Goal: Information Seeking & Learning: Learn about a topic

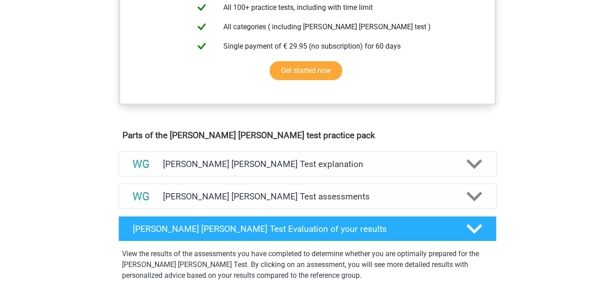
scroll to position [391, 0]
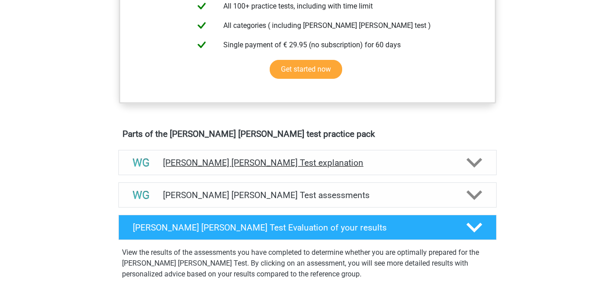
click at [472, 161] on icon at bounding box center [474, 163] width 16 height 16
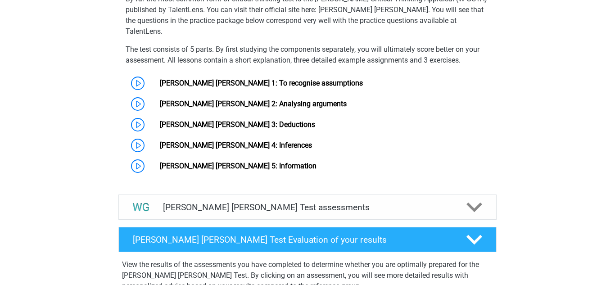
scroll to position [689, 0]
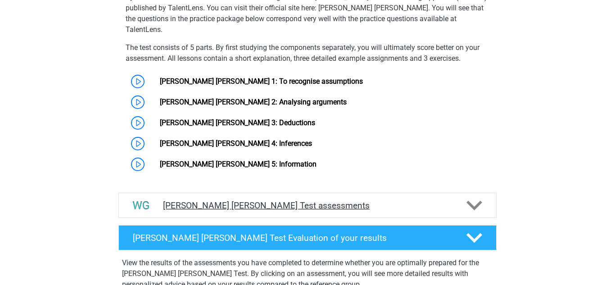
click at [481, 198] on icon at bounding box center [474, 206] width 16 height 16
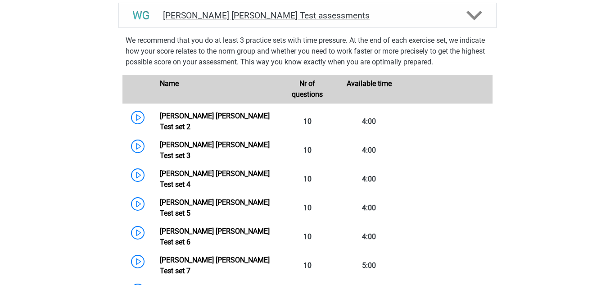
scroll to position [883, 0]
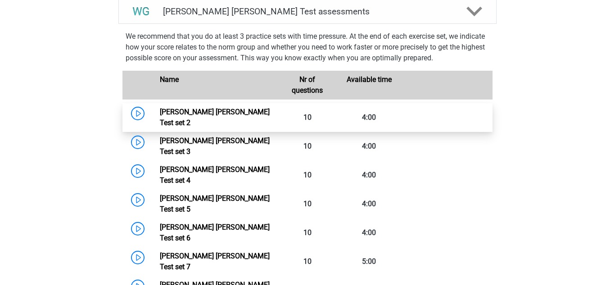
click at [160, 108] on link "Watson Glaser Test set 2" at bounding box center [215, 117] width 110 height 19
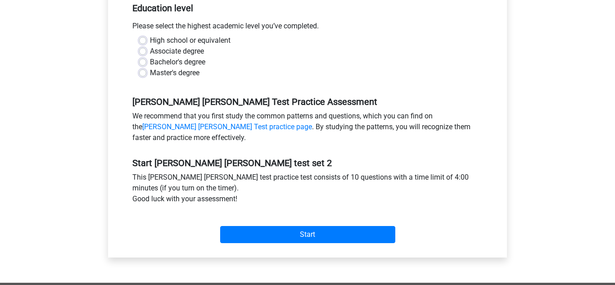
scroll to position [189, 0]
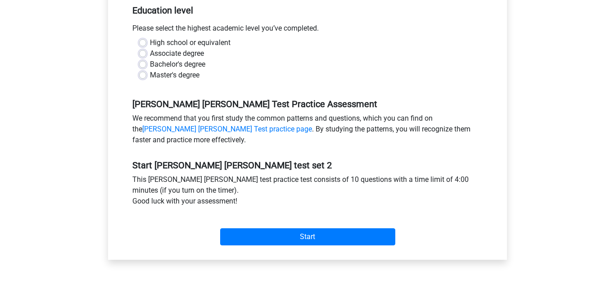
click at [147, 51] on div "Associate degree" at bounding box center [307, 53] width 337 height 11
click at [150, 56] on label "Associate degree" at bounding box center [177, 53] width 54 height 11
click at [142, 56] on input "Associate degree" at bounding box center [142, 52] width 7 height 9
radio input "true"
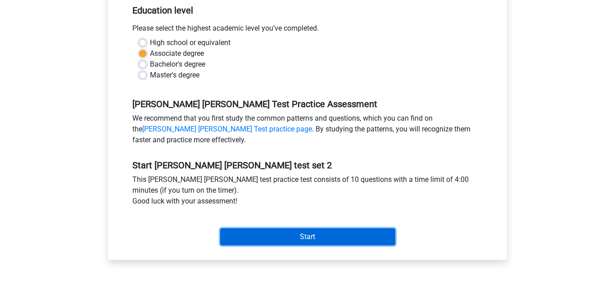
click at [333, 233] on input "Start" at bounding box center [307, 236] width 175 height 17
